Goal: Task Accomplishment & Management: Manage account settings

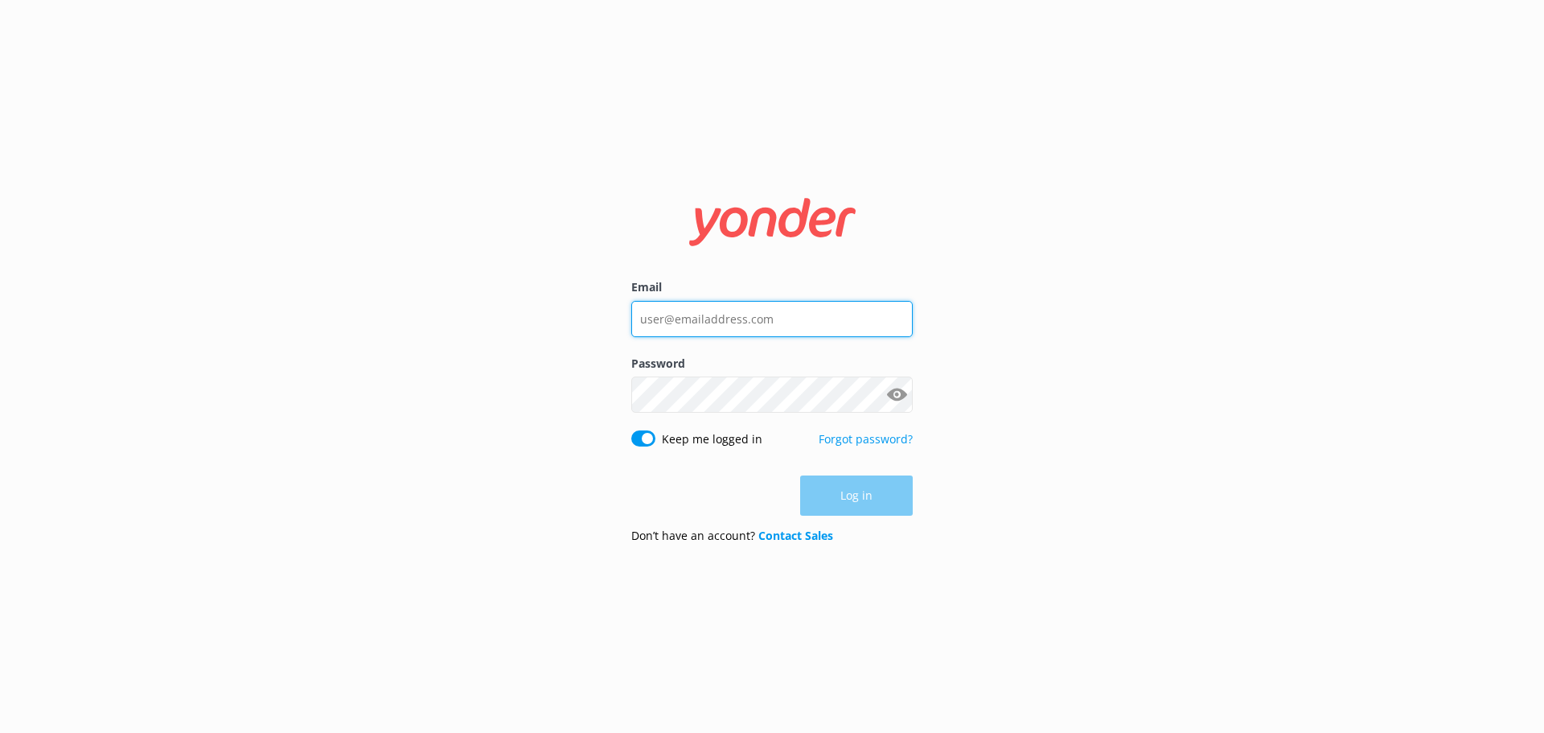
type input "[EMAIL_ADDRESS][DOMAIN_NAME]"
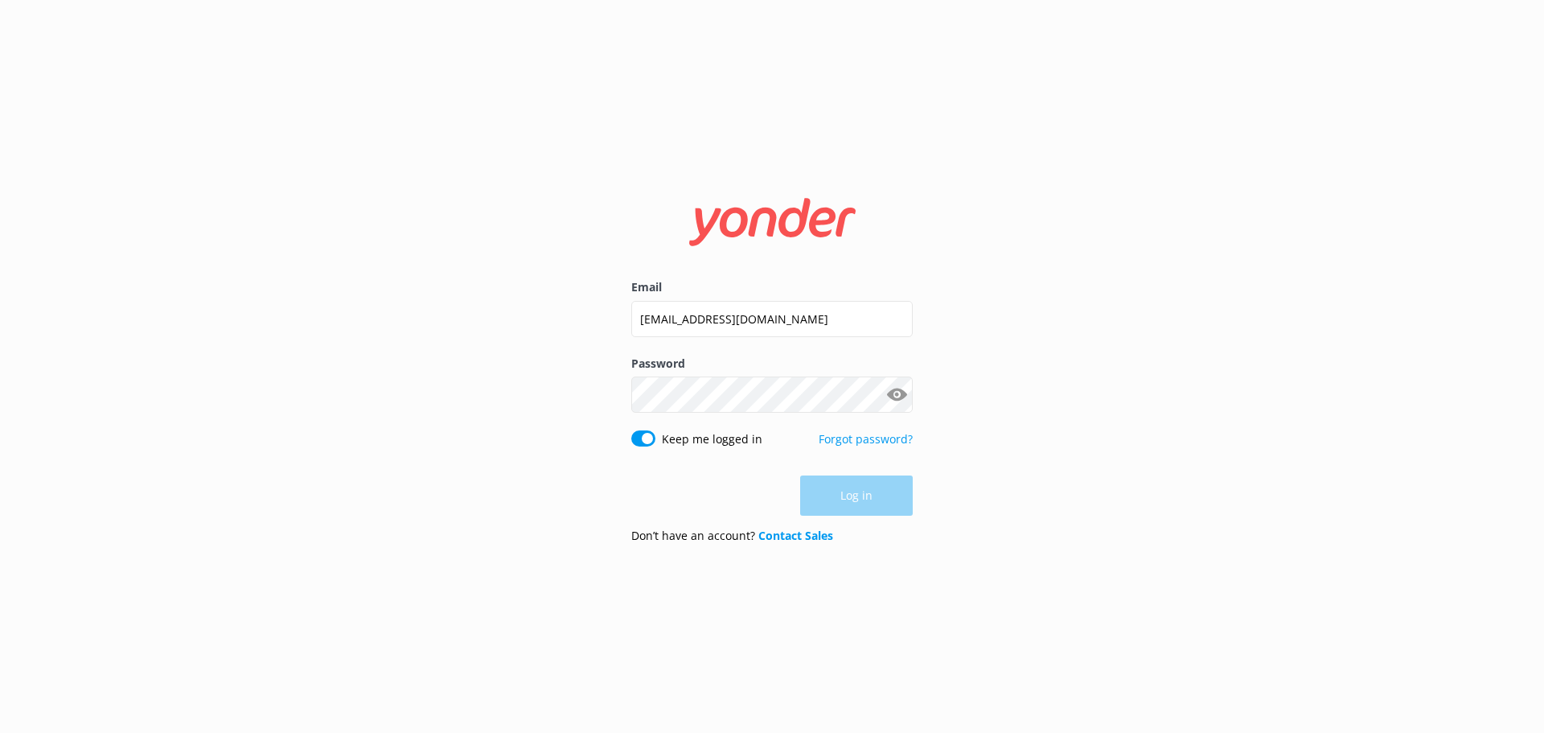
click at [842, 482] on div "Log in" at bounding box center [771, 495] width 281 height 40
click at [853, 499] on button "Log in" at bounding box center [856, 496] width 113 height 40
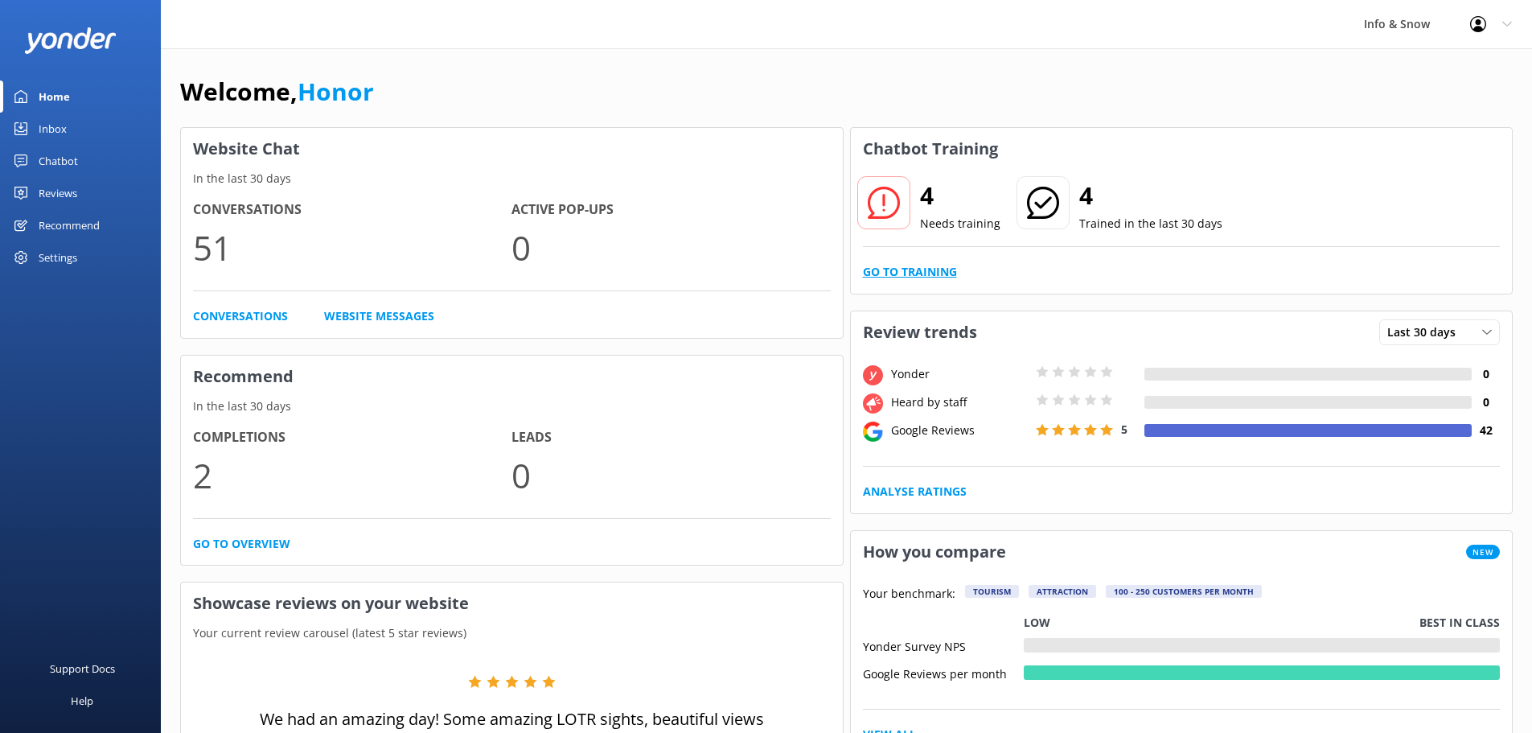
click at [911, 266] on link "Go to Training" at bounding box center [910, 272] width 94 height 18
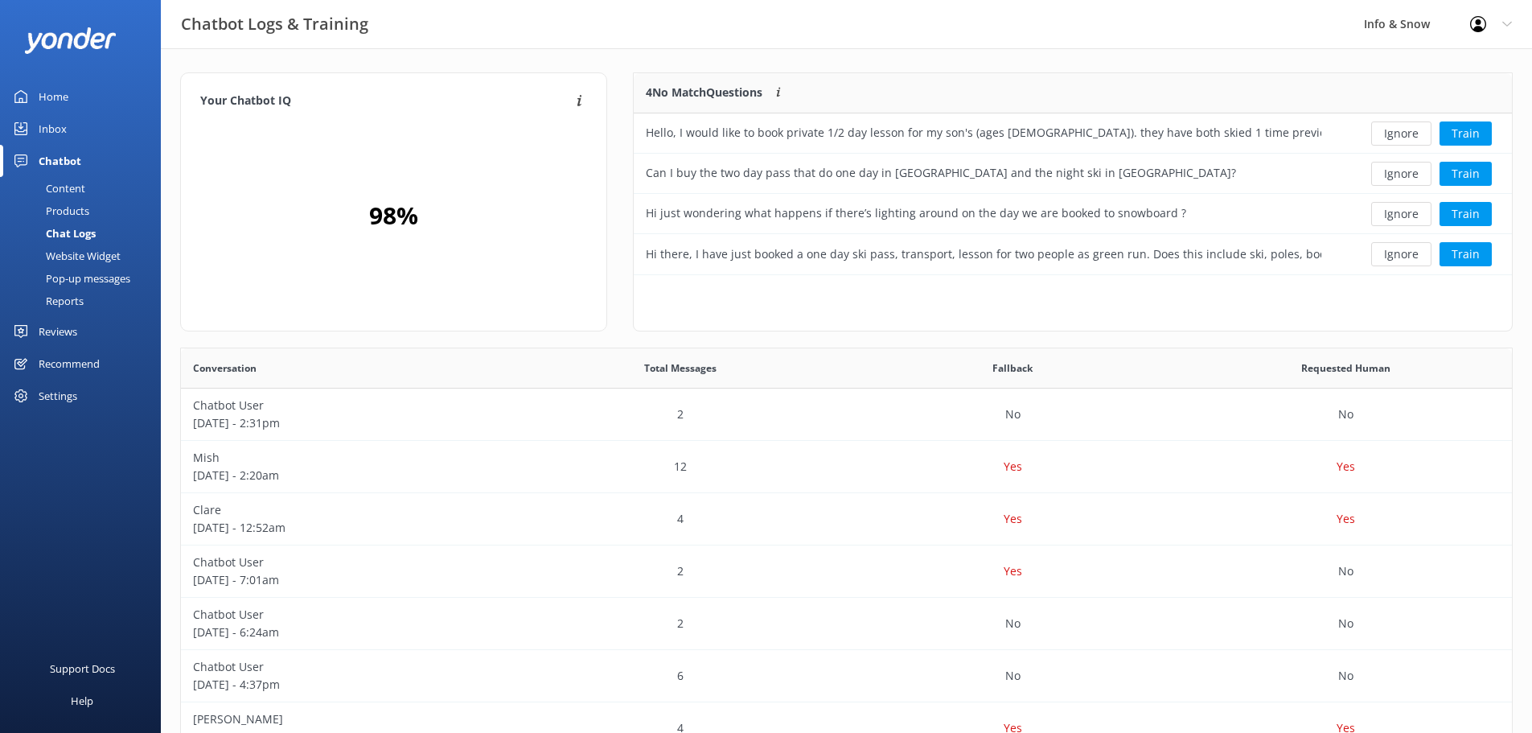
scroll to position [13, 13]
click at [1393, 129] on button "Ignore" at bounding box center [1401, 133] width 60 height 24
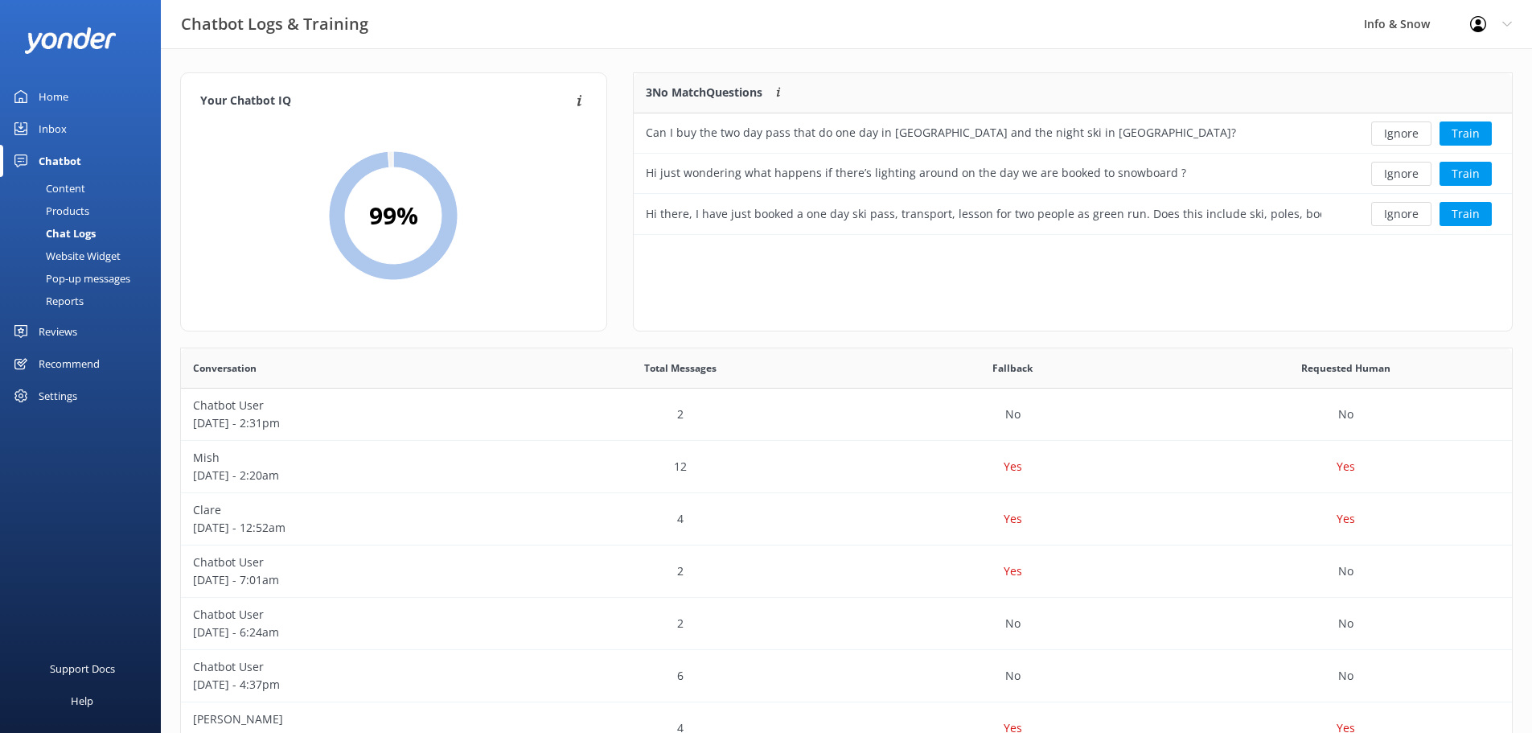
scroll to position [150, 866]
click at [1393, 129] on button "Ignore" at bounding box center [1401, 133] width 60 height 24
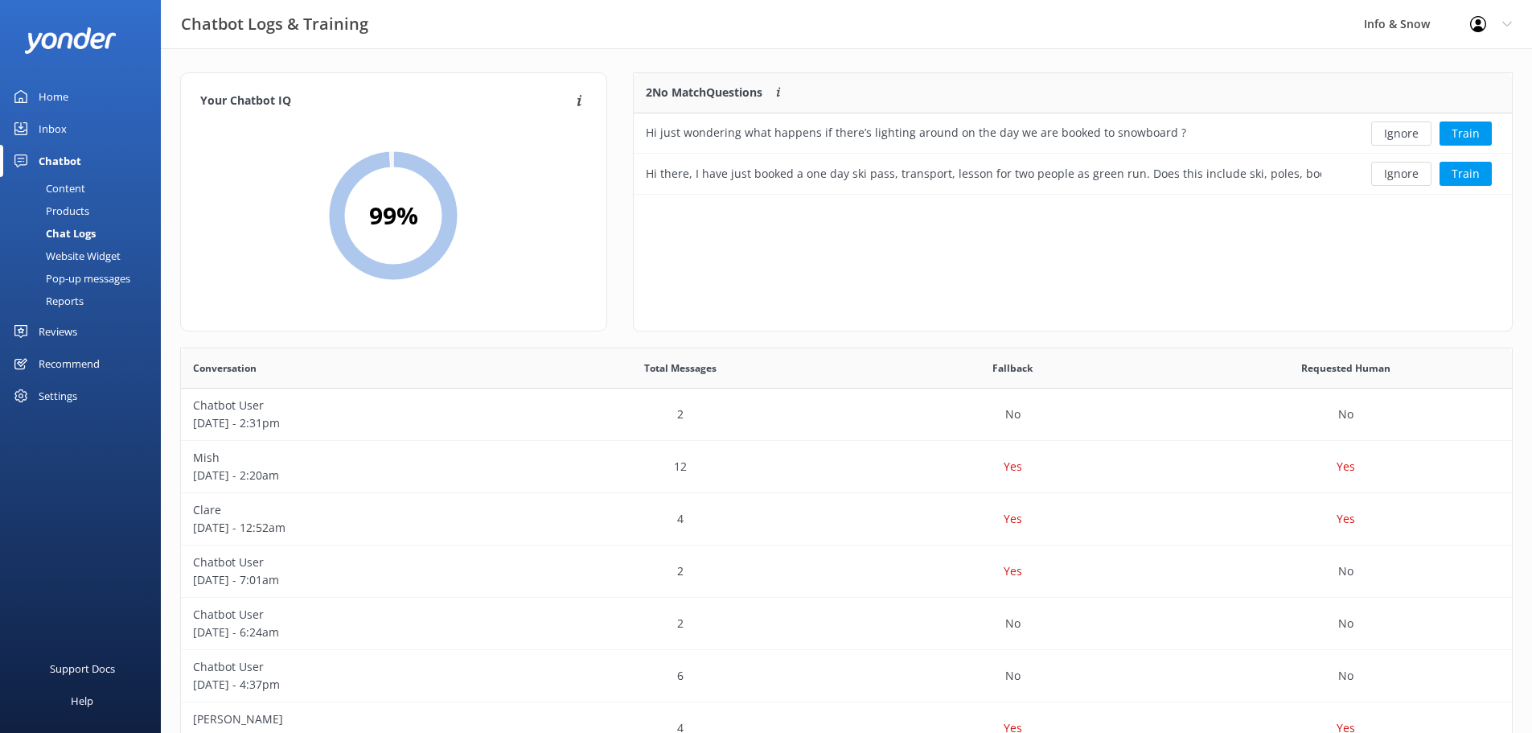
scroll to position [109, 866]
click at [1393, 129] on button "Ignore" at bounding box center [1401, 133] width 60 height 24
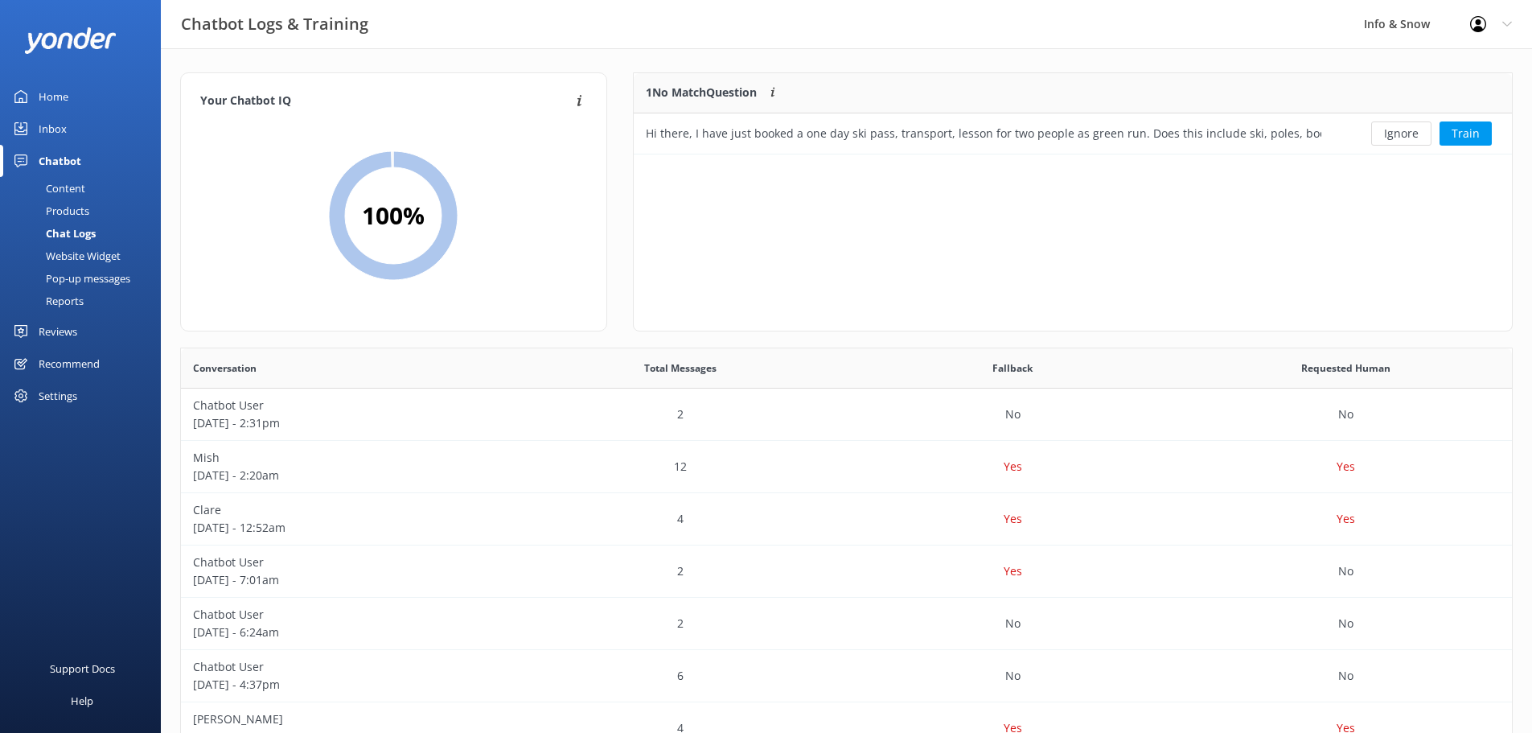
scroll to position [69, 866]
click at [1393, 129] on button "Ignore" at bounding box center [1401, 133] width 60 height 24
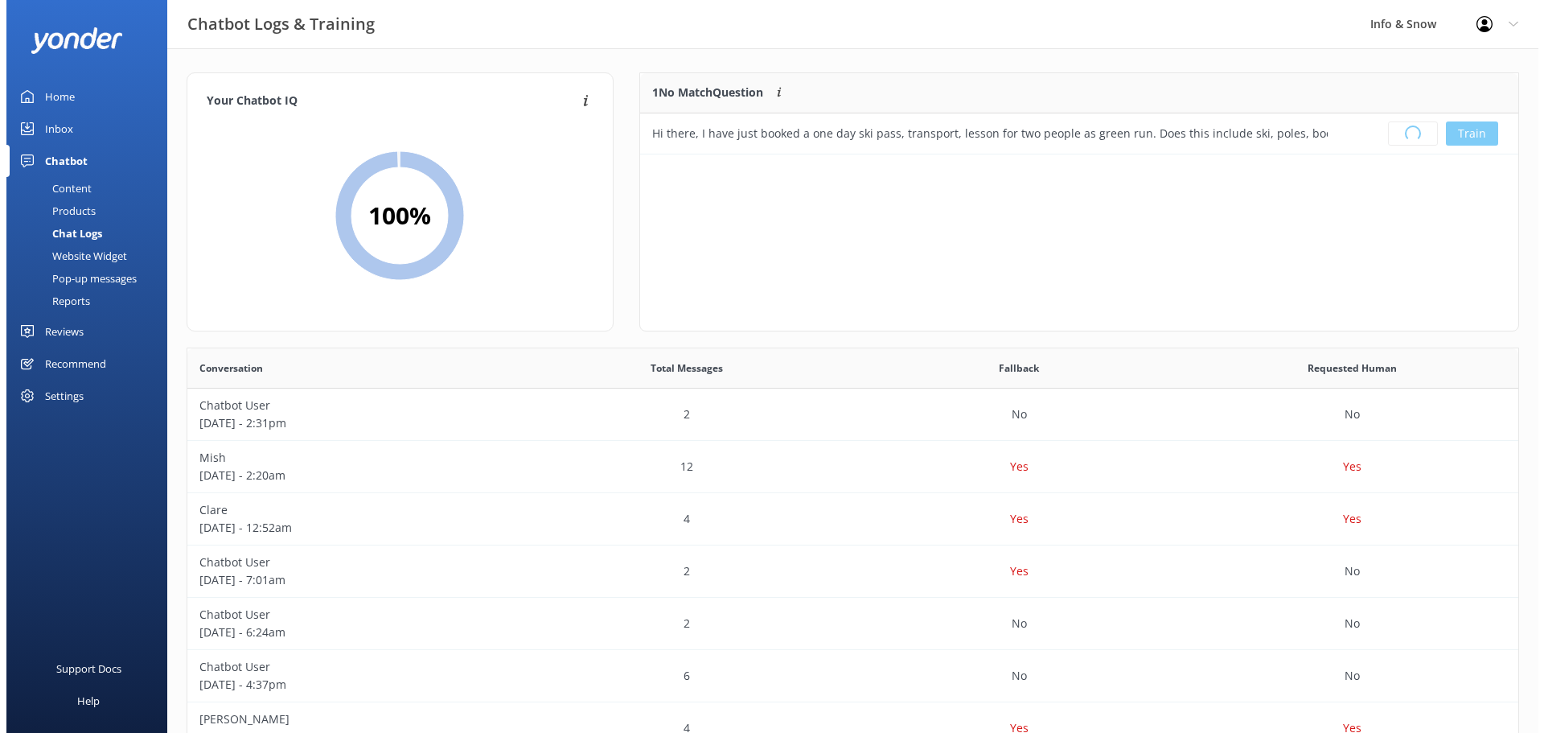
scroll to position [189, 866]
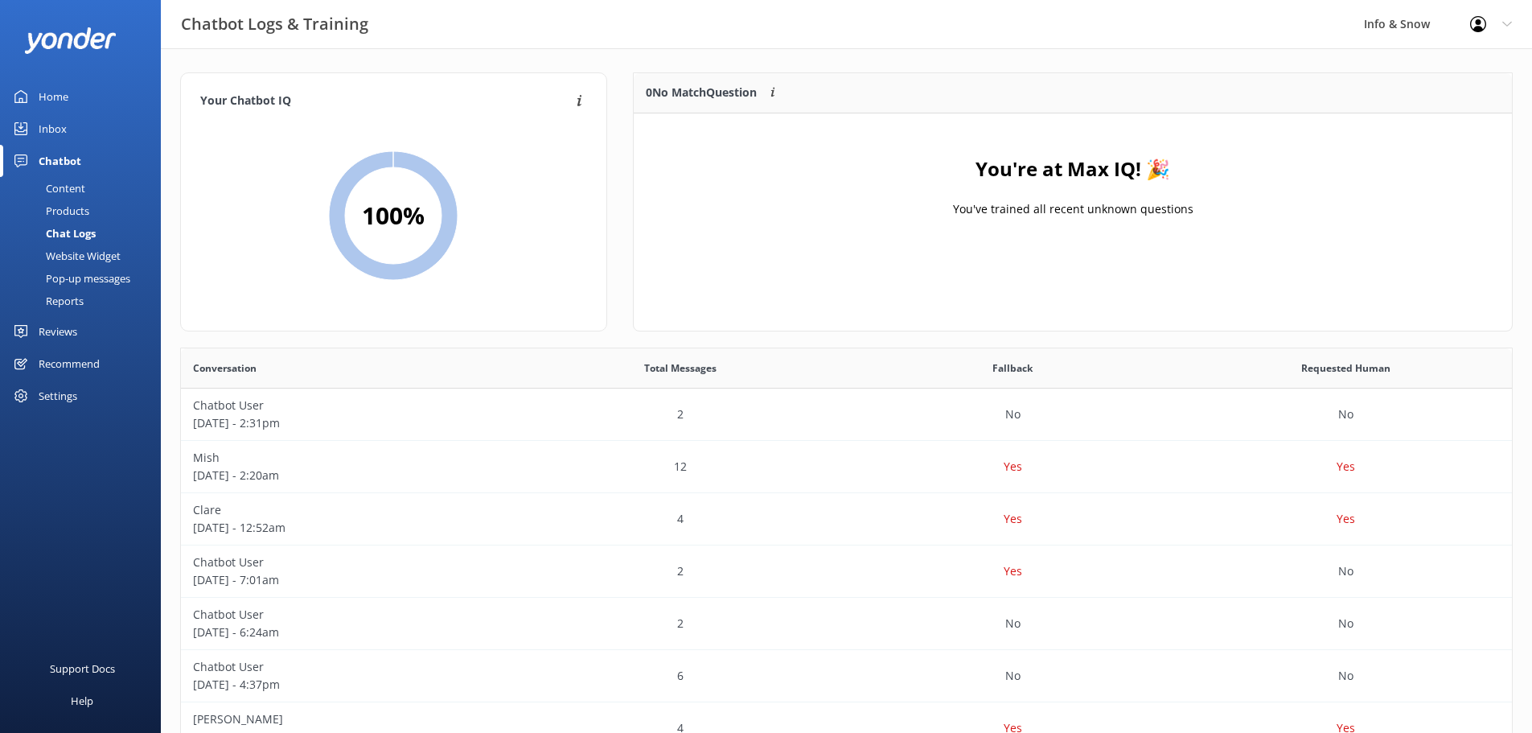
click at [51, 94] on div "Home" at bounding box center [54, 96] width 30 height 32
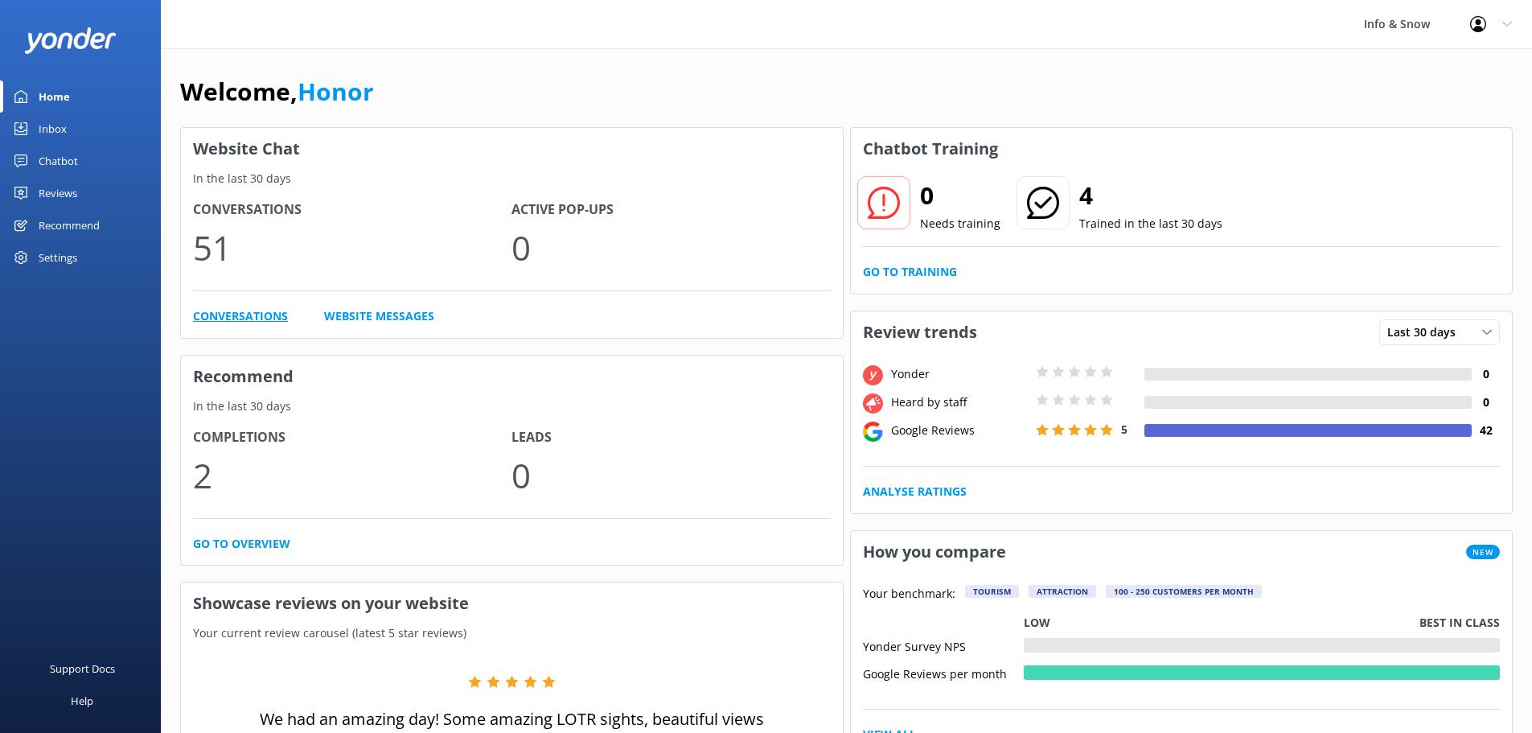
click at [248, 310] on link "Conversations" at bounding box center [240, 316] width 95 height 18
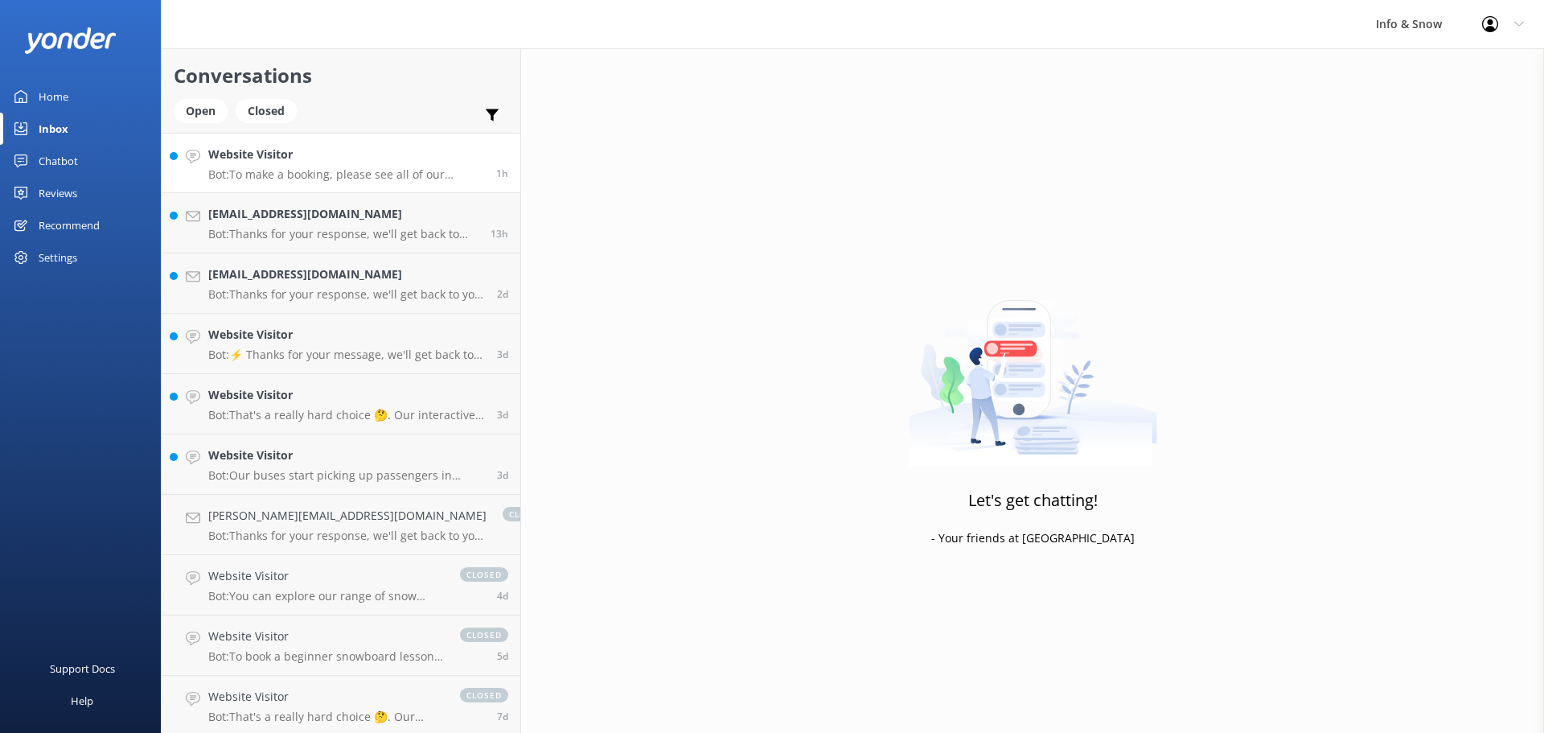
click at [285, 161] on h4 "Website Visitor" at bounding box center [346, 155] width 276 height 18
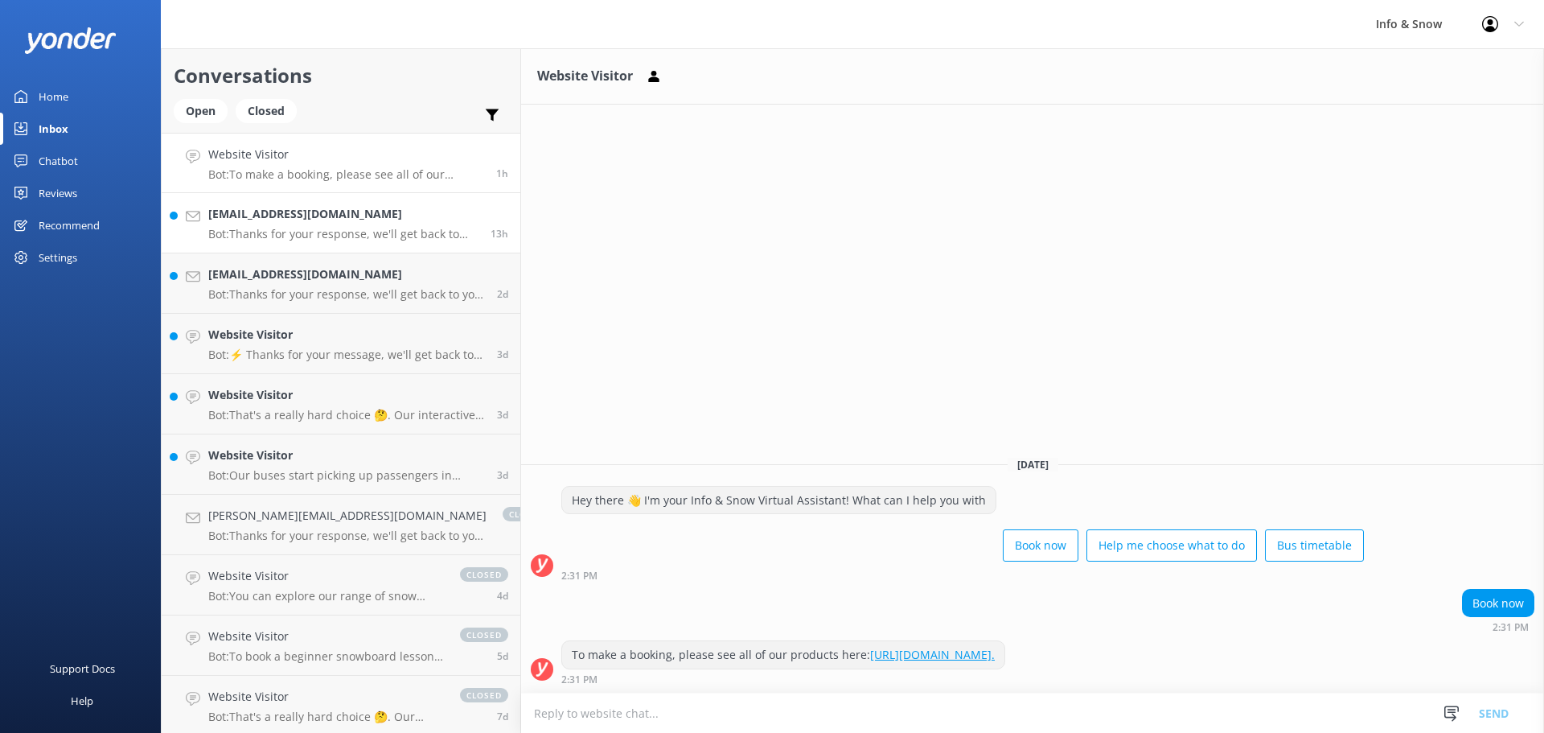
click at [318, 220] on h4 "[EMAIL_ADDRESS][DOMAIN_NAME]" at bounding box center [343, 214] width 270 height 18
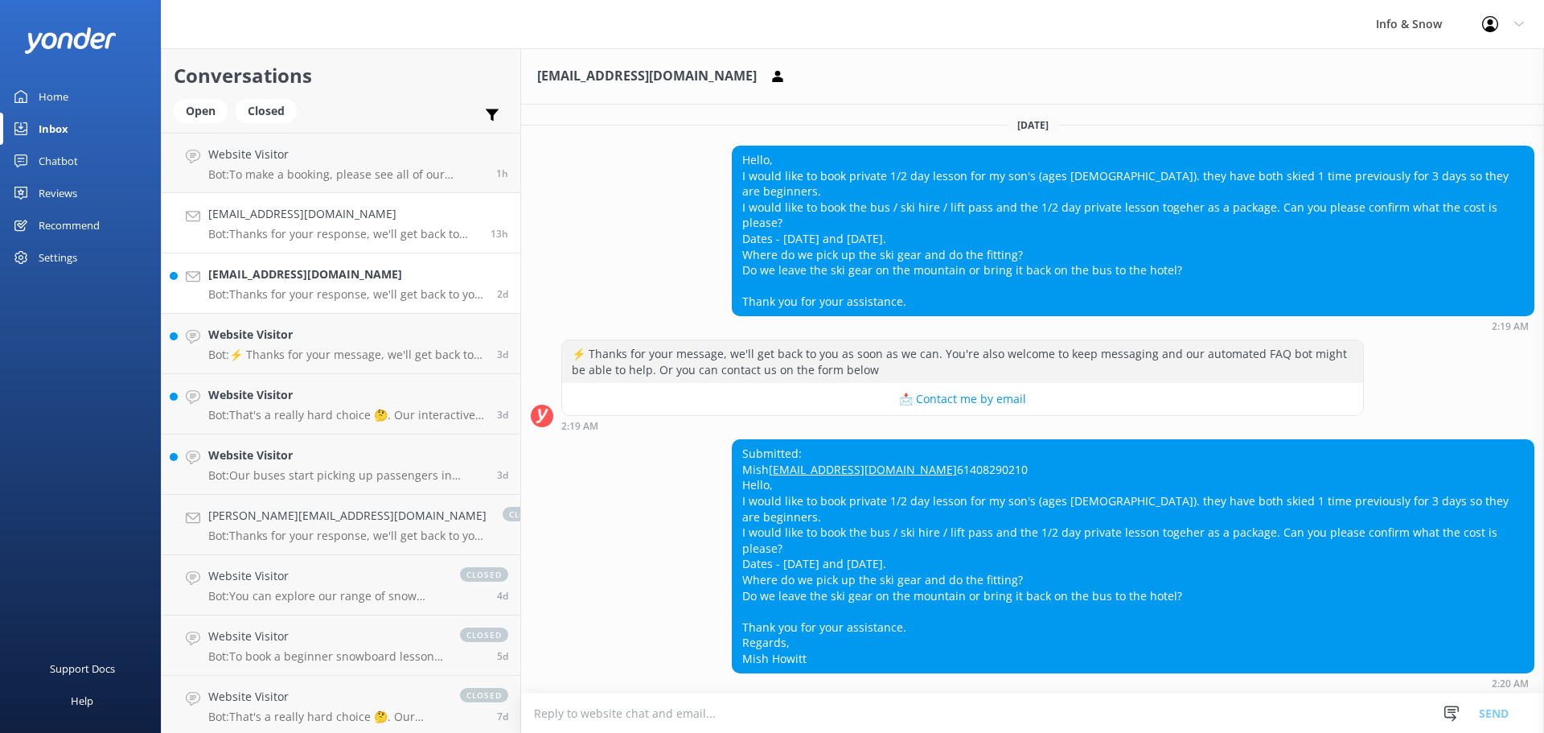
scroll to position [649, 0]
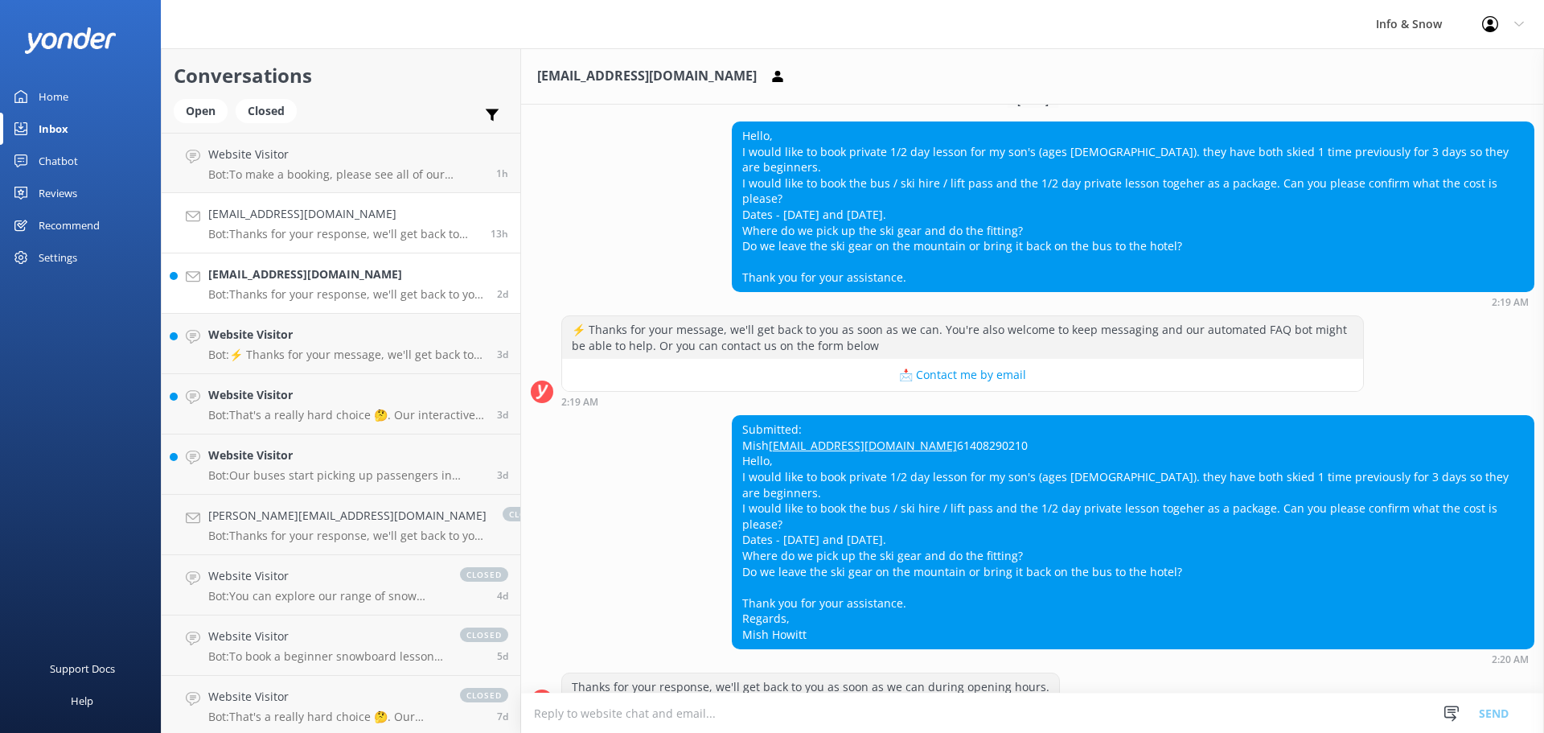
click at [301, 281] on h4 "[EMAIL_ADDRESS][DOMAIN_NAME]" at bounding box center [346, 274] width 277 height 18
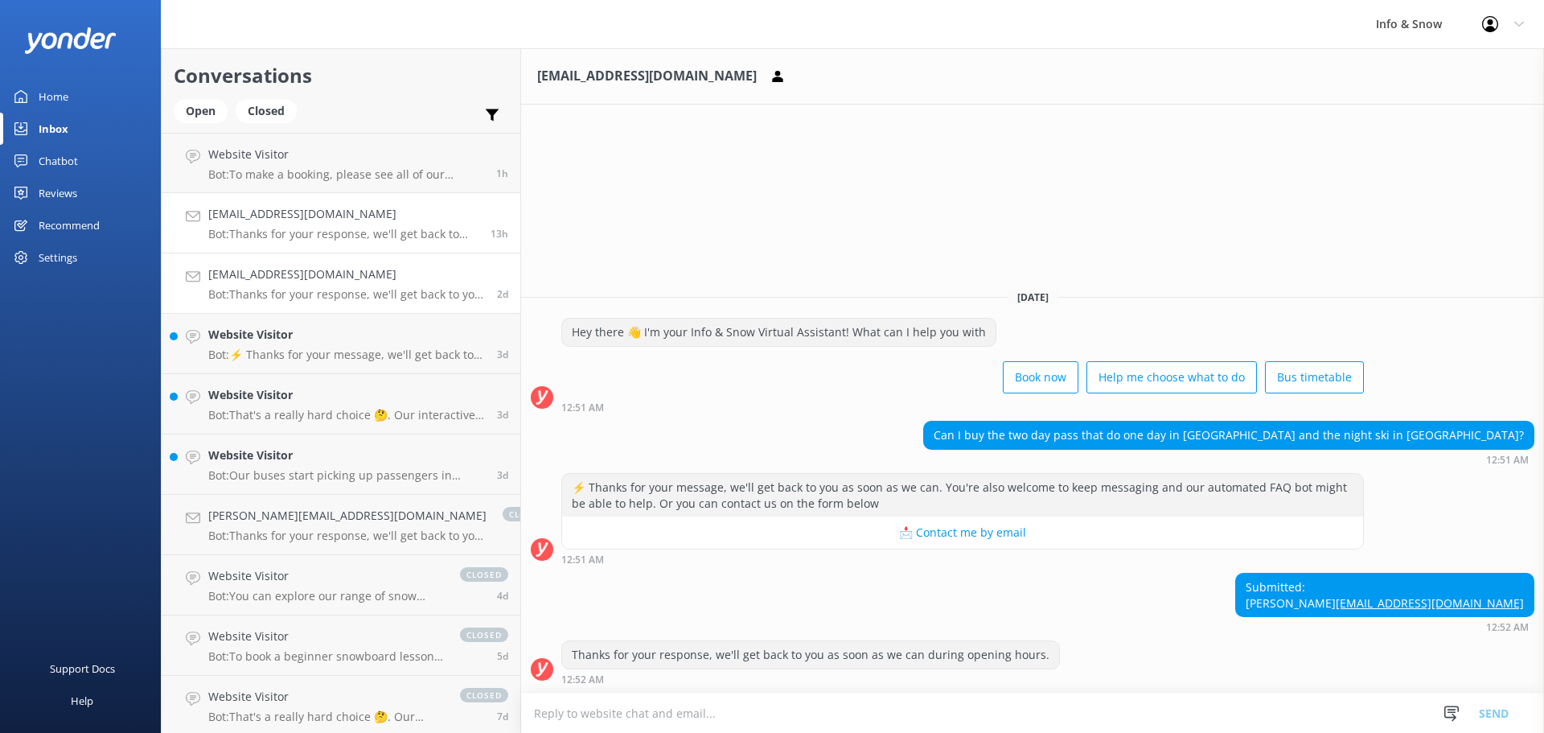
click at [302, 237] on p "Bot: Thanks for your response, we'll get back to you as soon as we can during o…" at bounding box center [343, 234] width 270 height 14
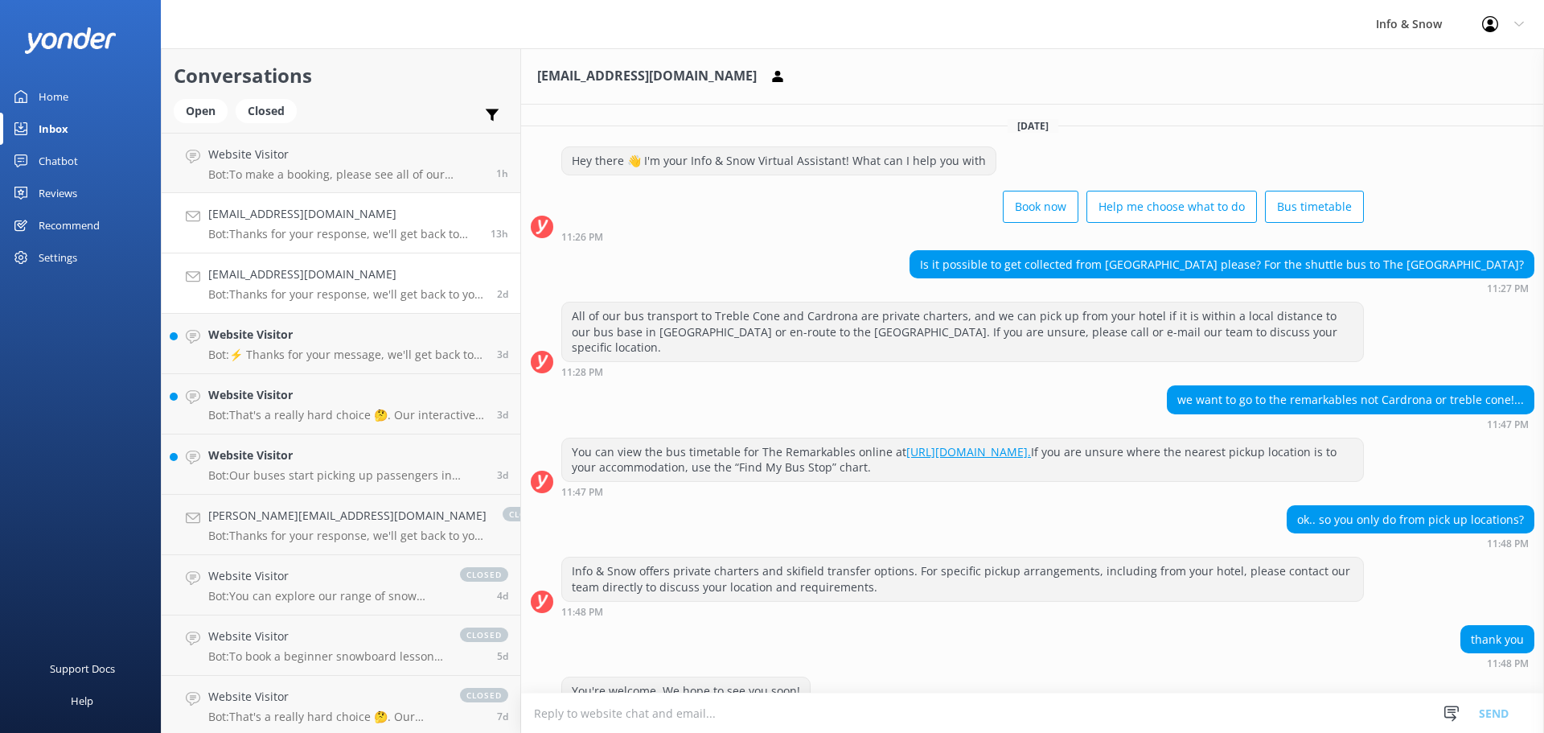
click at [302, 284] on div "[EMAIL_ADDRESS][DOMAIN_NAME] Bot: Thanks for your response, we'll get back to y…" at bounding box center [346, 282] width 277 height 35
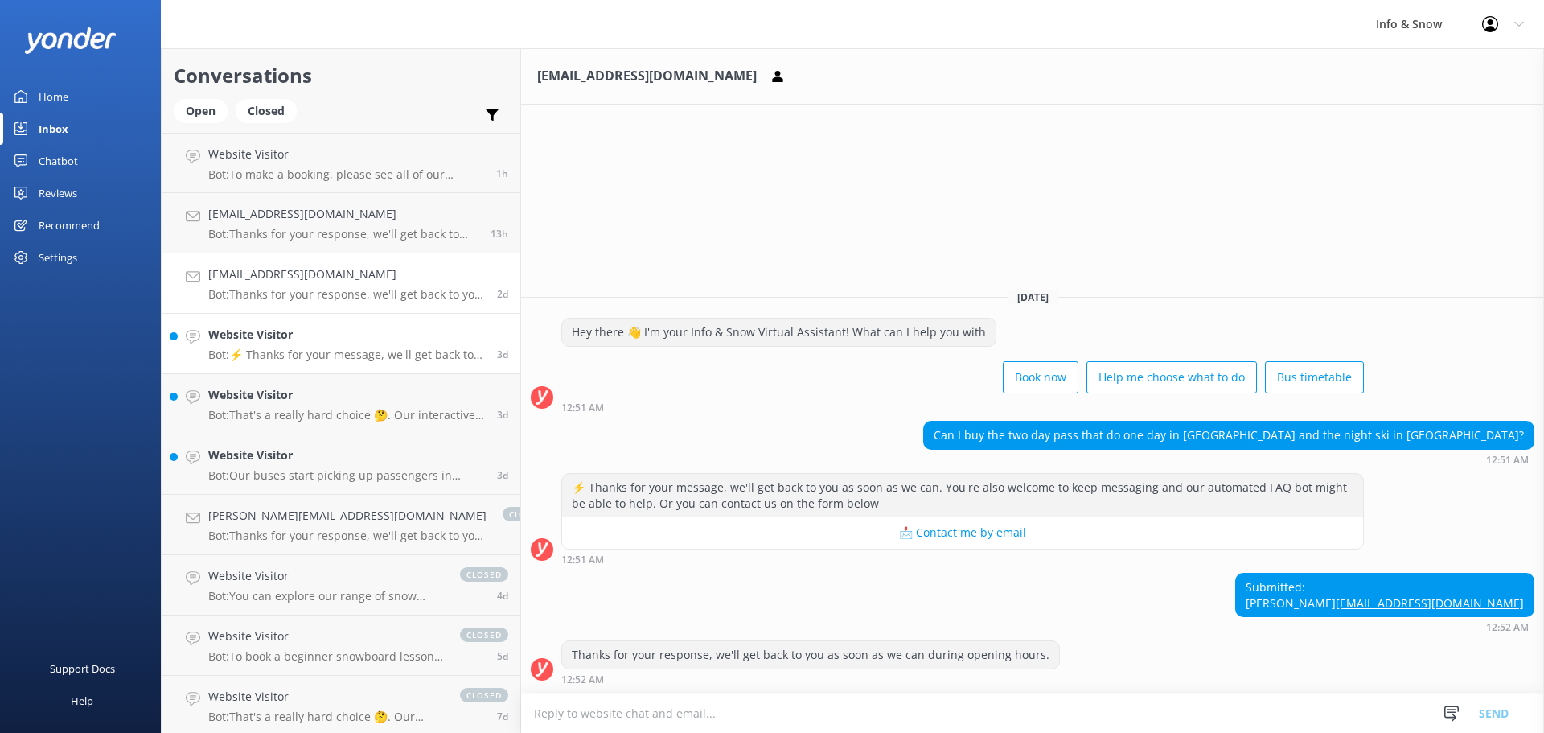
click at [289, 339] on h4 "Website Visitor" at bounding box center [346, 335] width 277 height 18
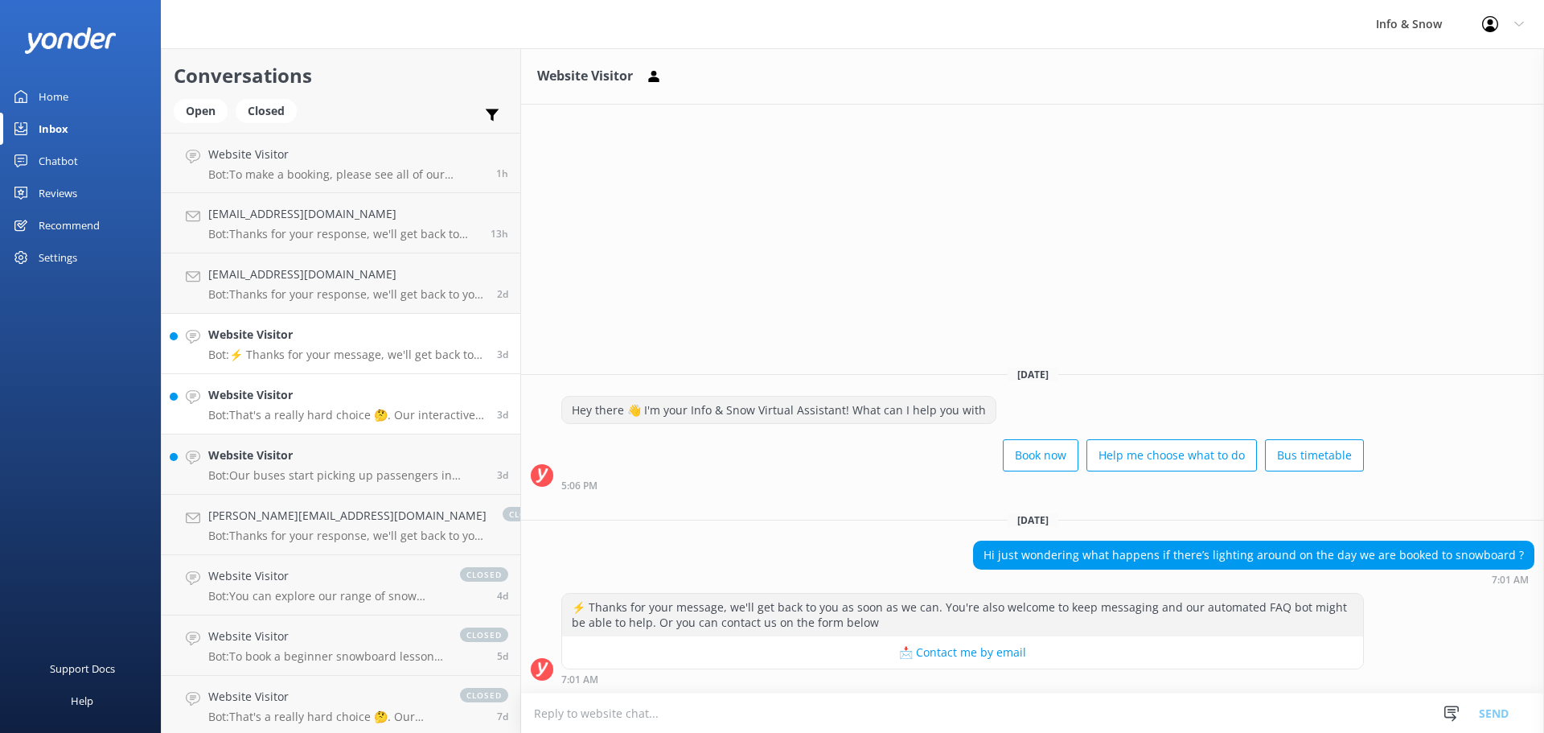
click at [275, 393] on h4 "Website Visitor" at bounding box center [346, 395] width 277 height 18
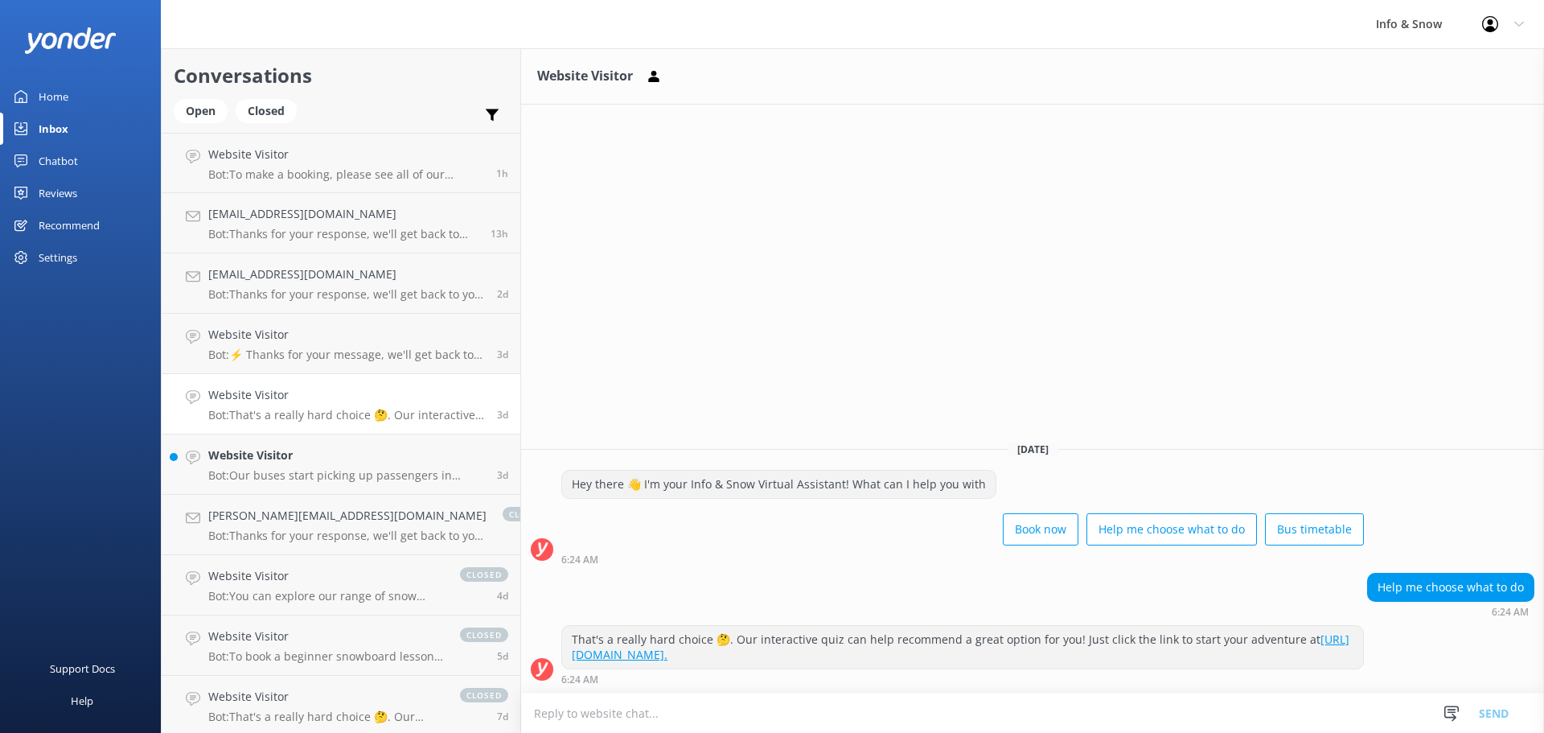
click at [70, 94] on link "Home" at bounding box center [80, 96] width 161 height 32
